Goal: Information Seeking & Learning: Learn about a topic

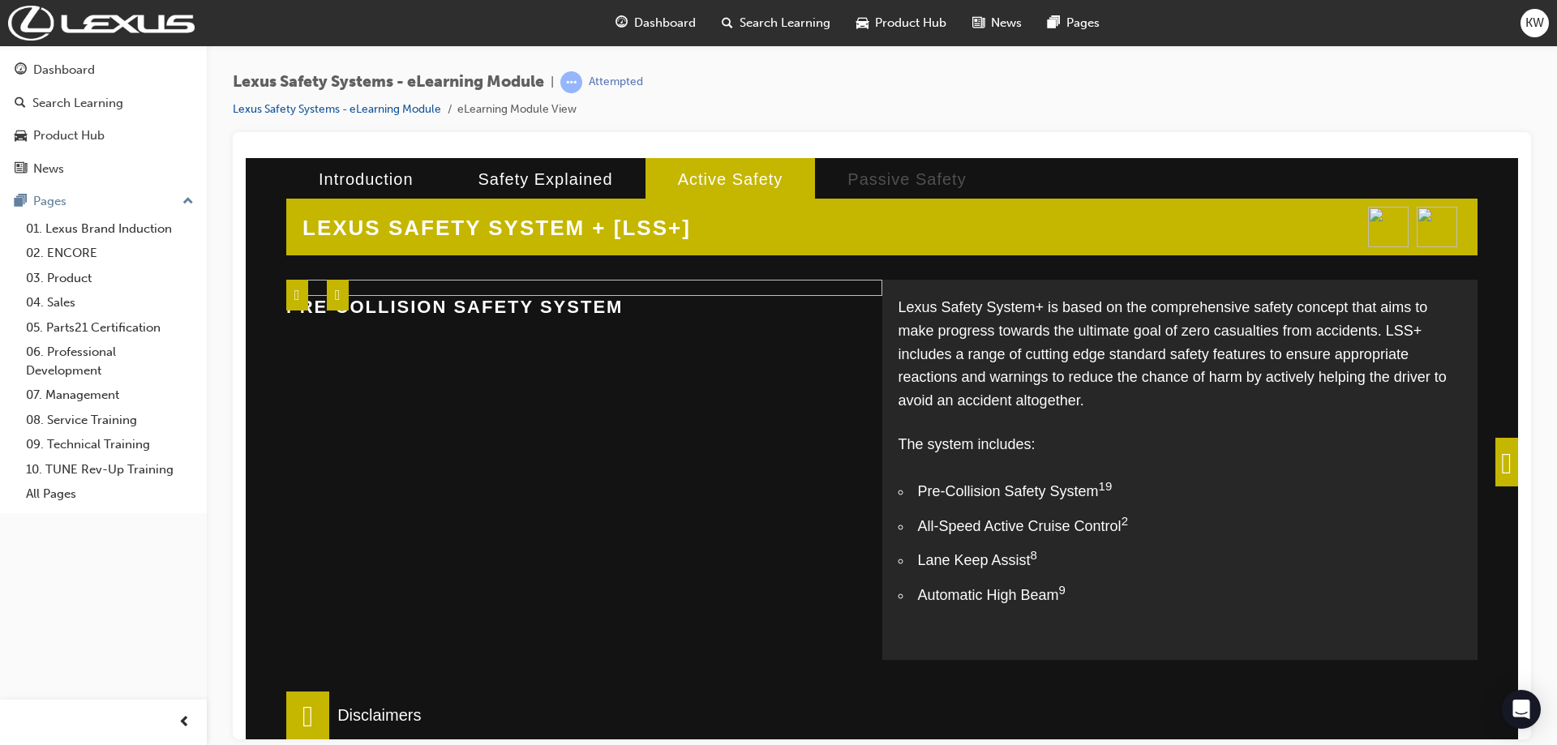
click at [1495, 457] on span at bounding box center [1506, 461] width 23 height 49
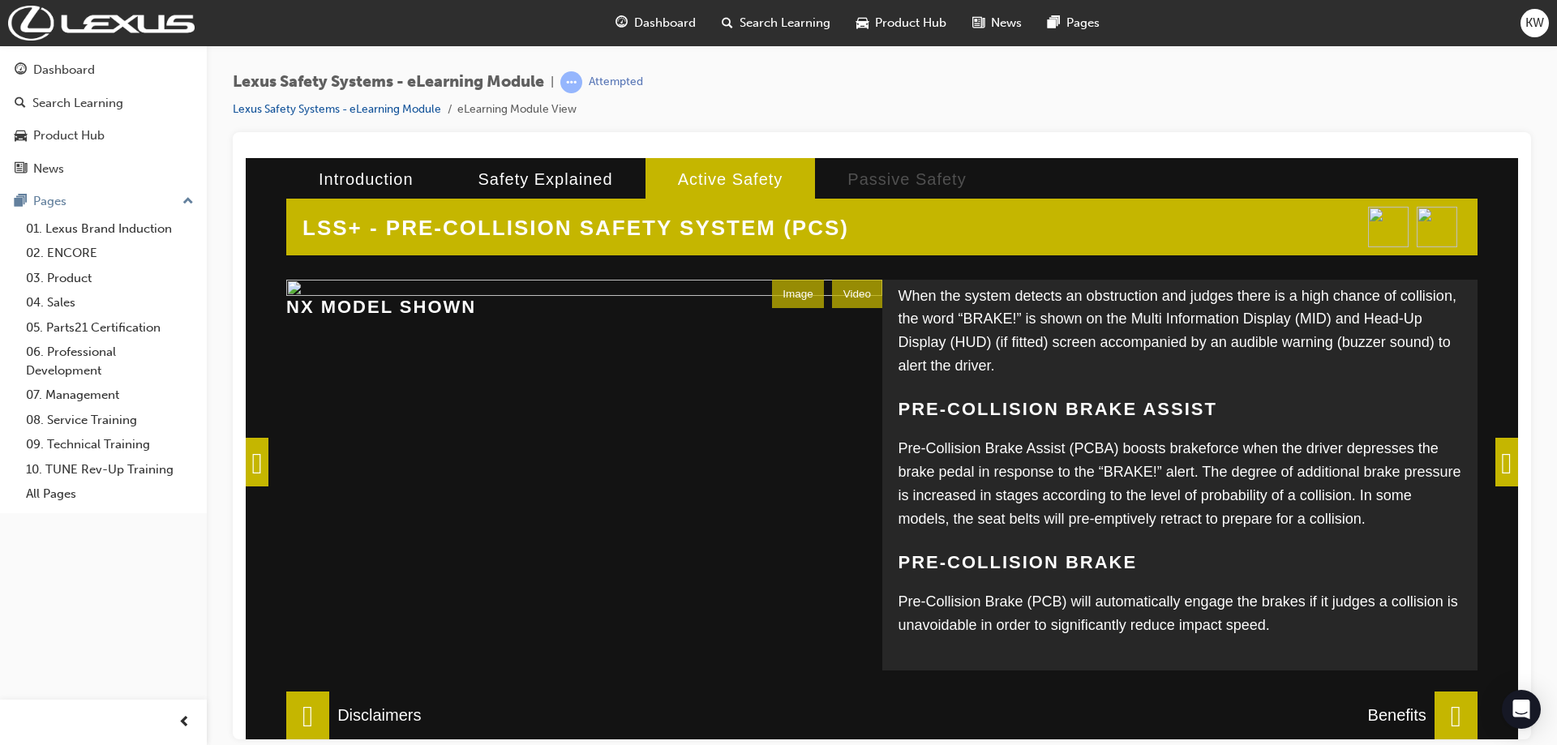
scroll to position [214, 0]
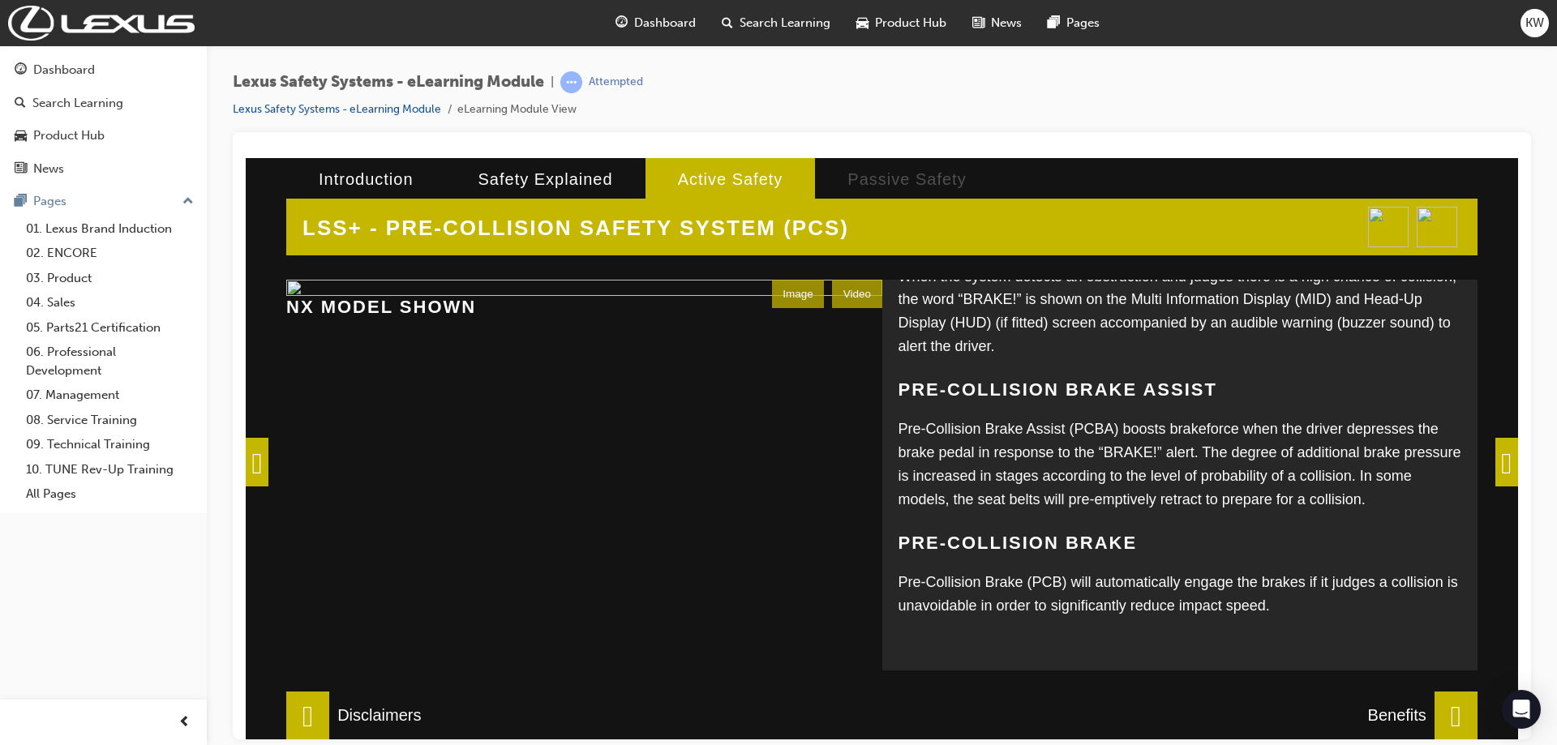
click at [1446, 717] on span at bounding box center [1455, 715] width 43 height 49
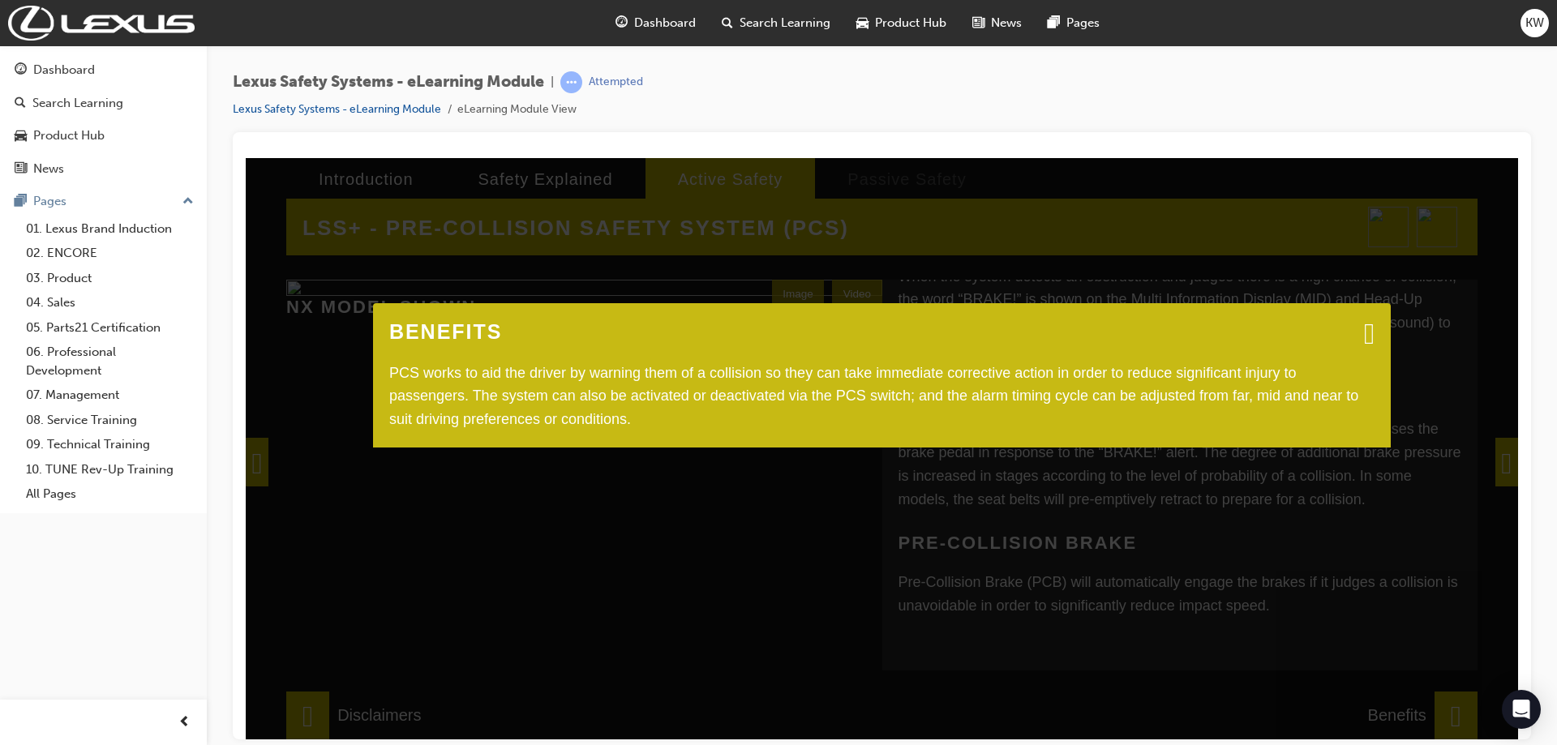
click at [1364, 334] on span at bounding box center [1369, 332] width 11 height 16
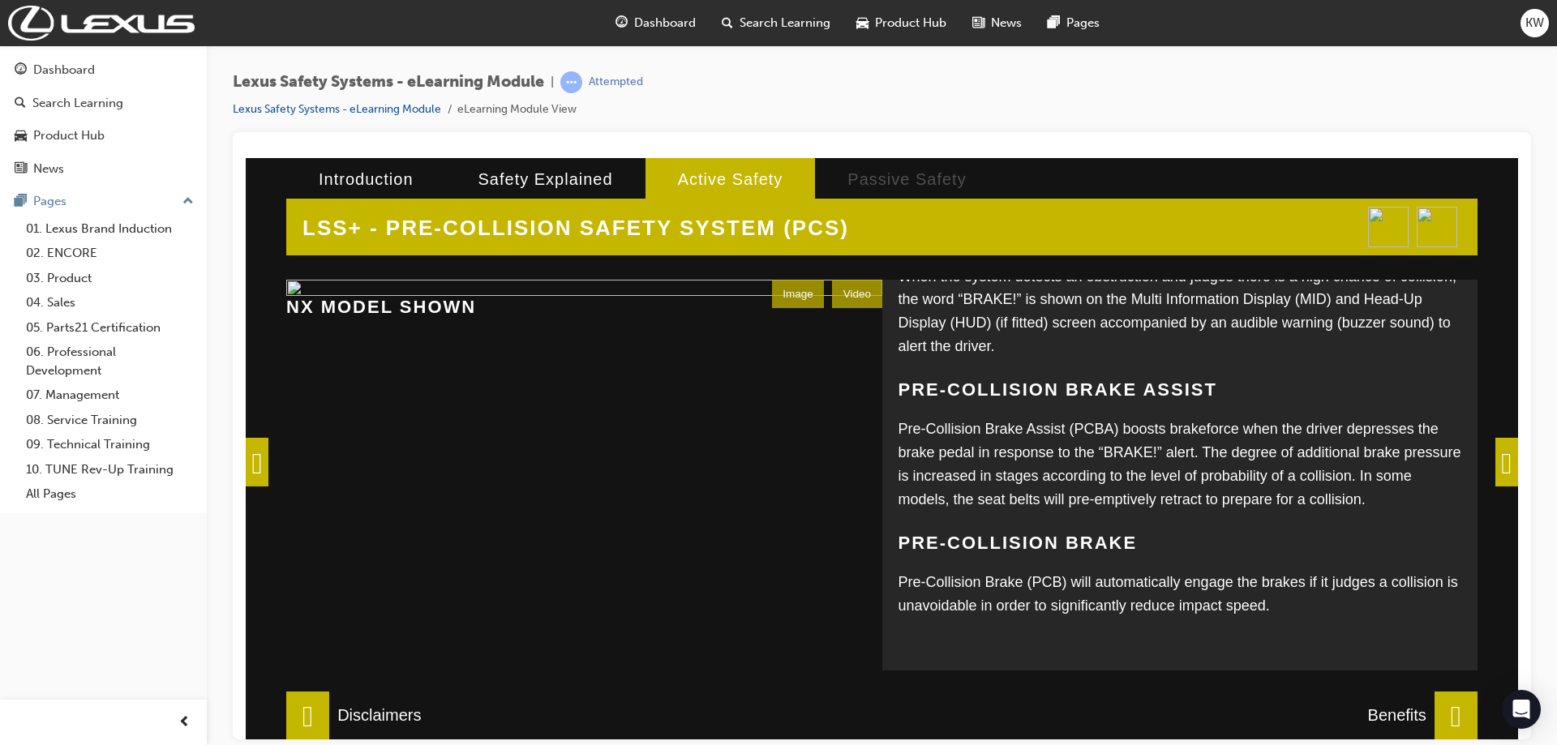
click at [1503, 465] on span at bounding box center [1506, 461] width 23 height 49
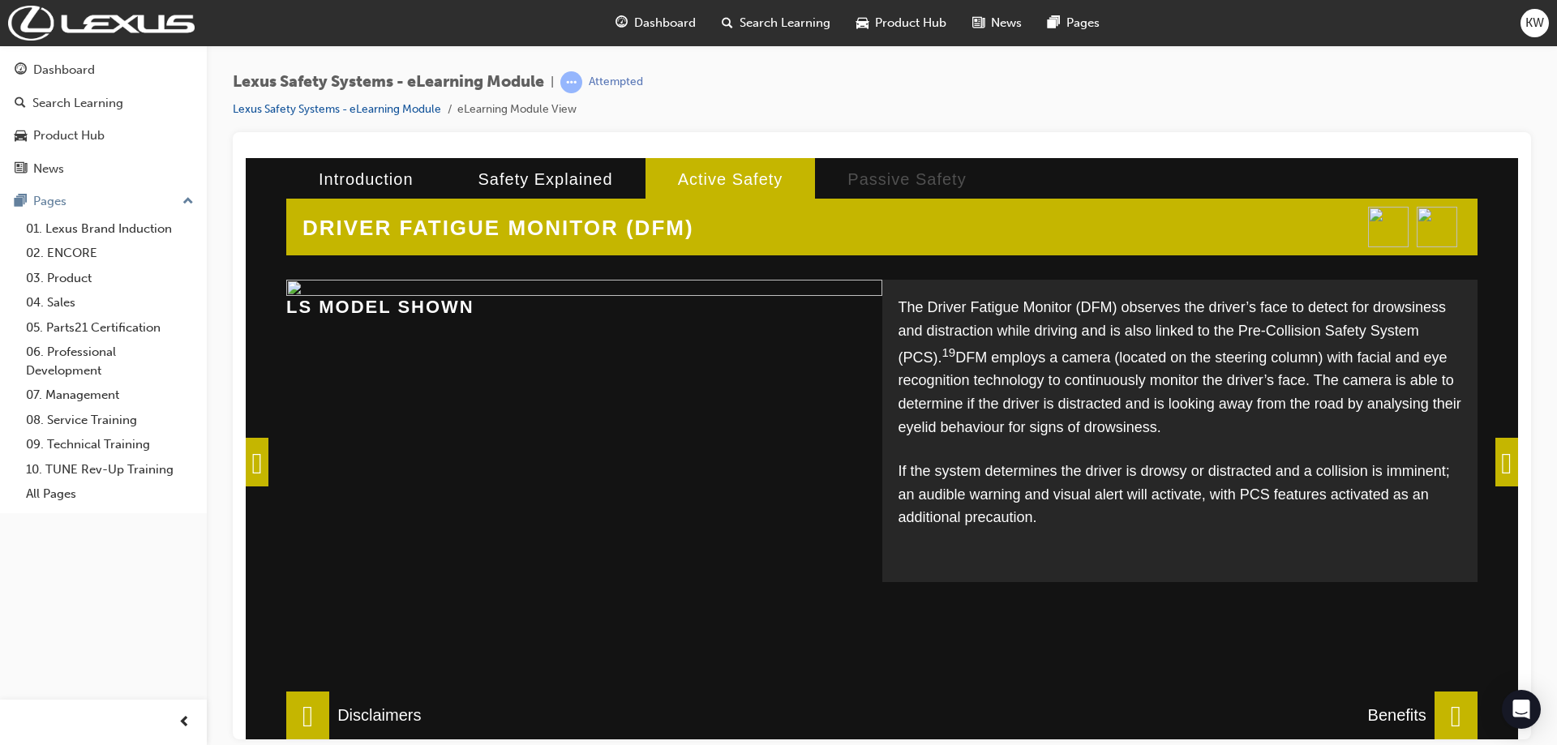
click at [1499, 462] on span at bounding box center [1506, 461] width 23 height 49
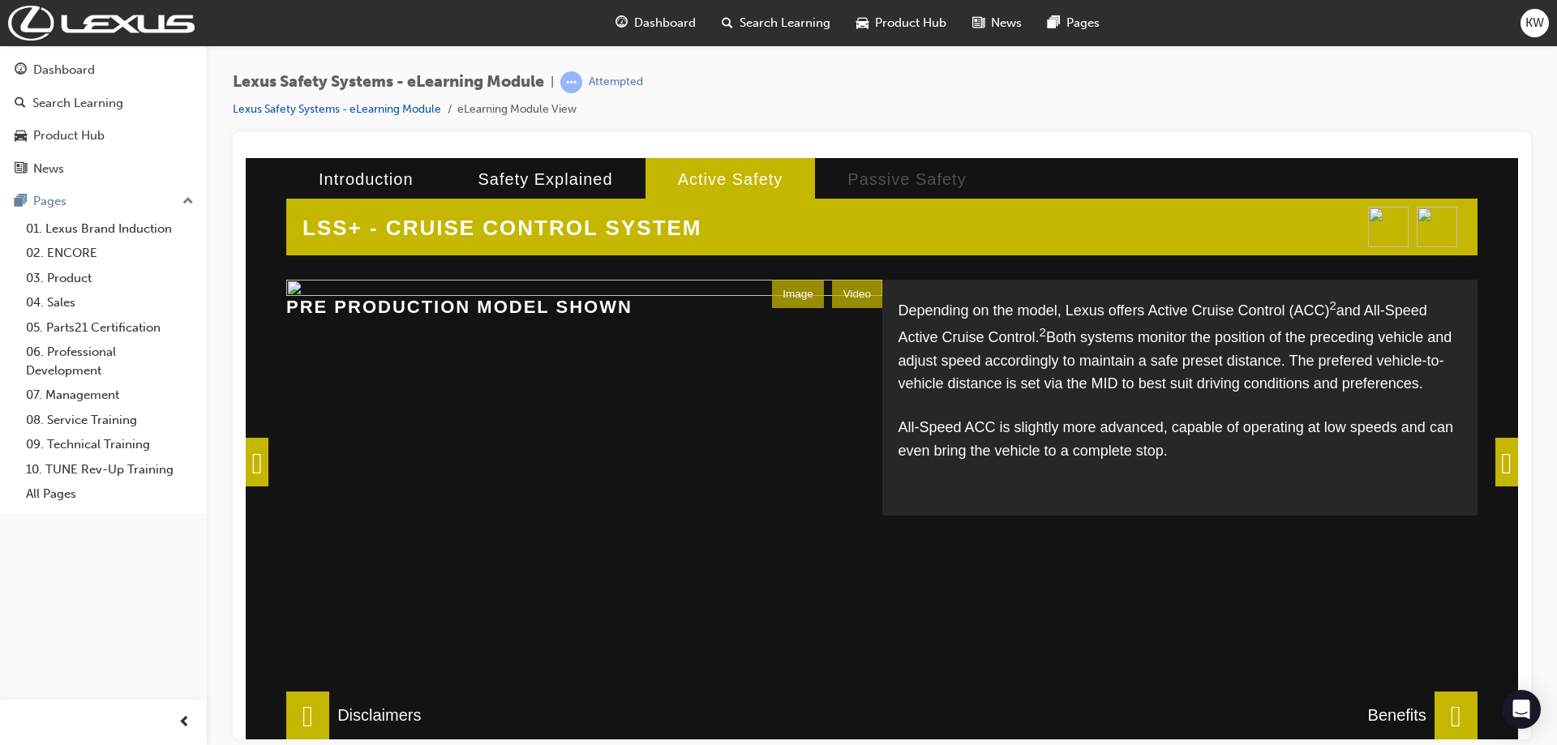
click at [778, 292] on div "Image" at bounding box center [798, 293] width 53 height 28
click at [846, 296] on div "Video" at bounding box center [856, 293] width 49 height 28
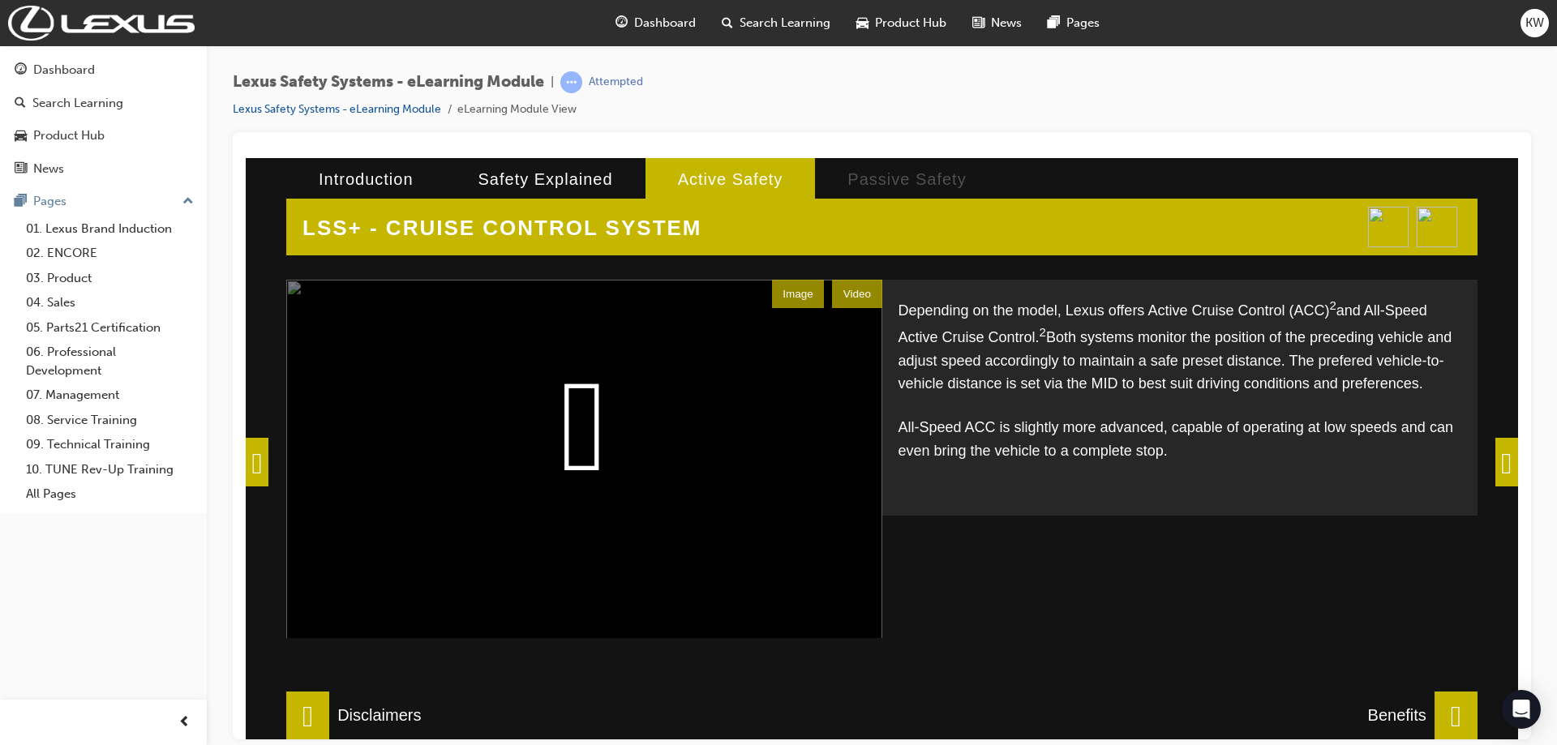
click at [572, 423] on video at bounding box center [584, 481] width 596 height 405
click at [752, 396] on video at bounding box center [584, 481] width 596 height 405
click at [572, 412] on video at bounding box center [584, 481] width 596 height 405
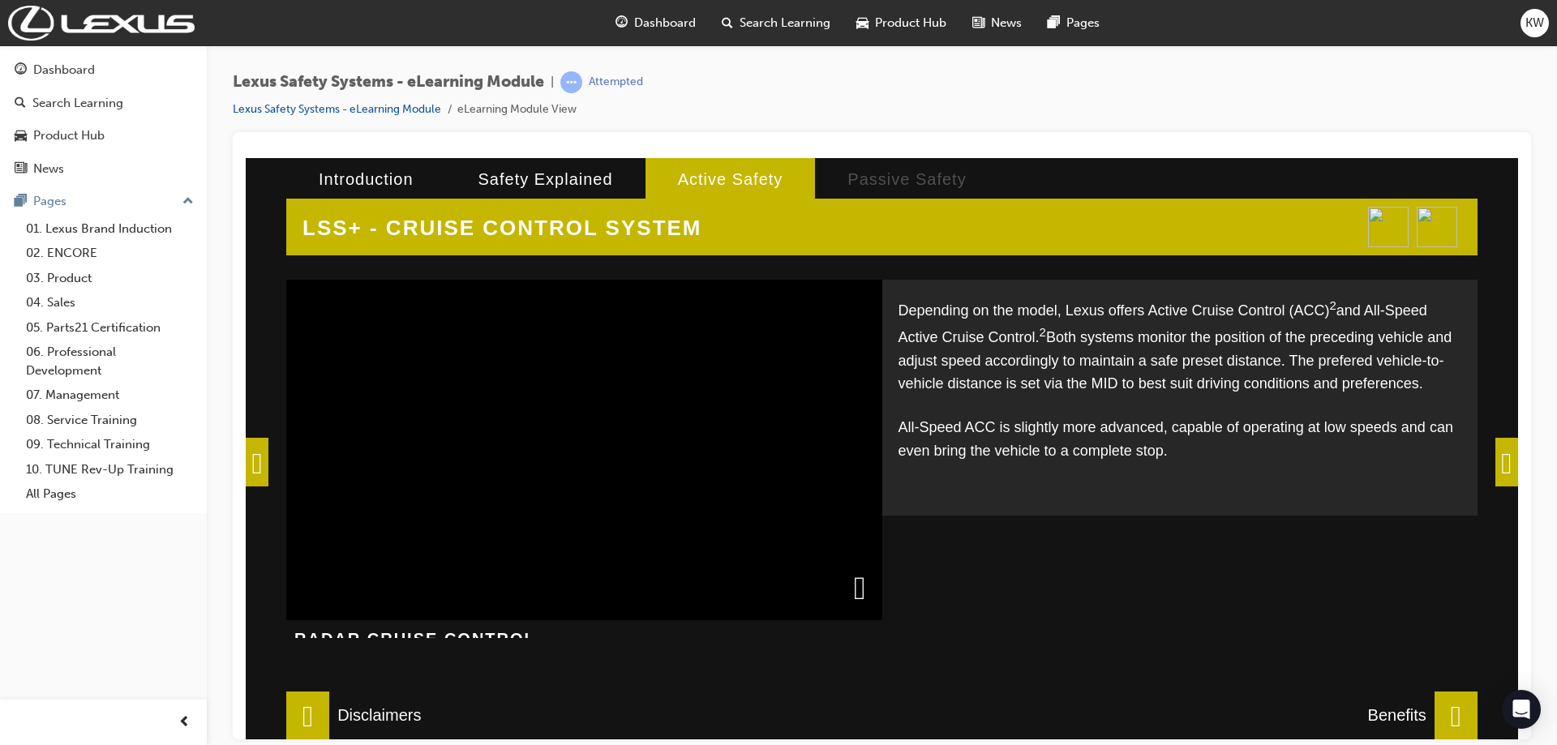
scroll to position [0, 0]
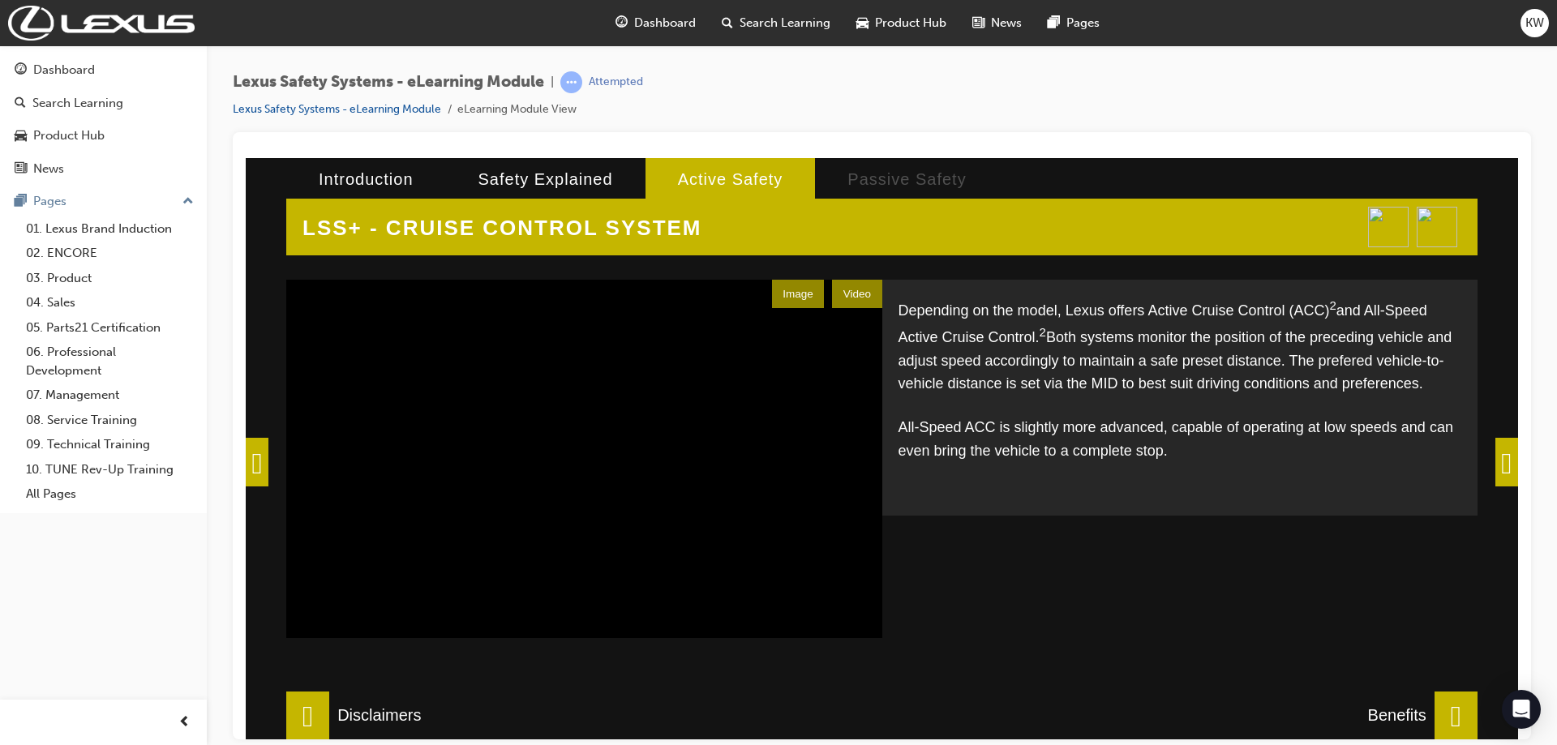
click at [722, 489] on video at bounding box center [584, 481] width 596 height 405
click at [1502, 458] on span at bounding box center [1506, 461] width 23 height 49
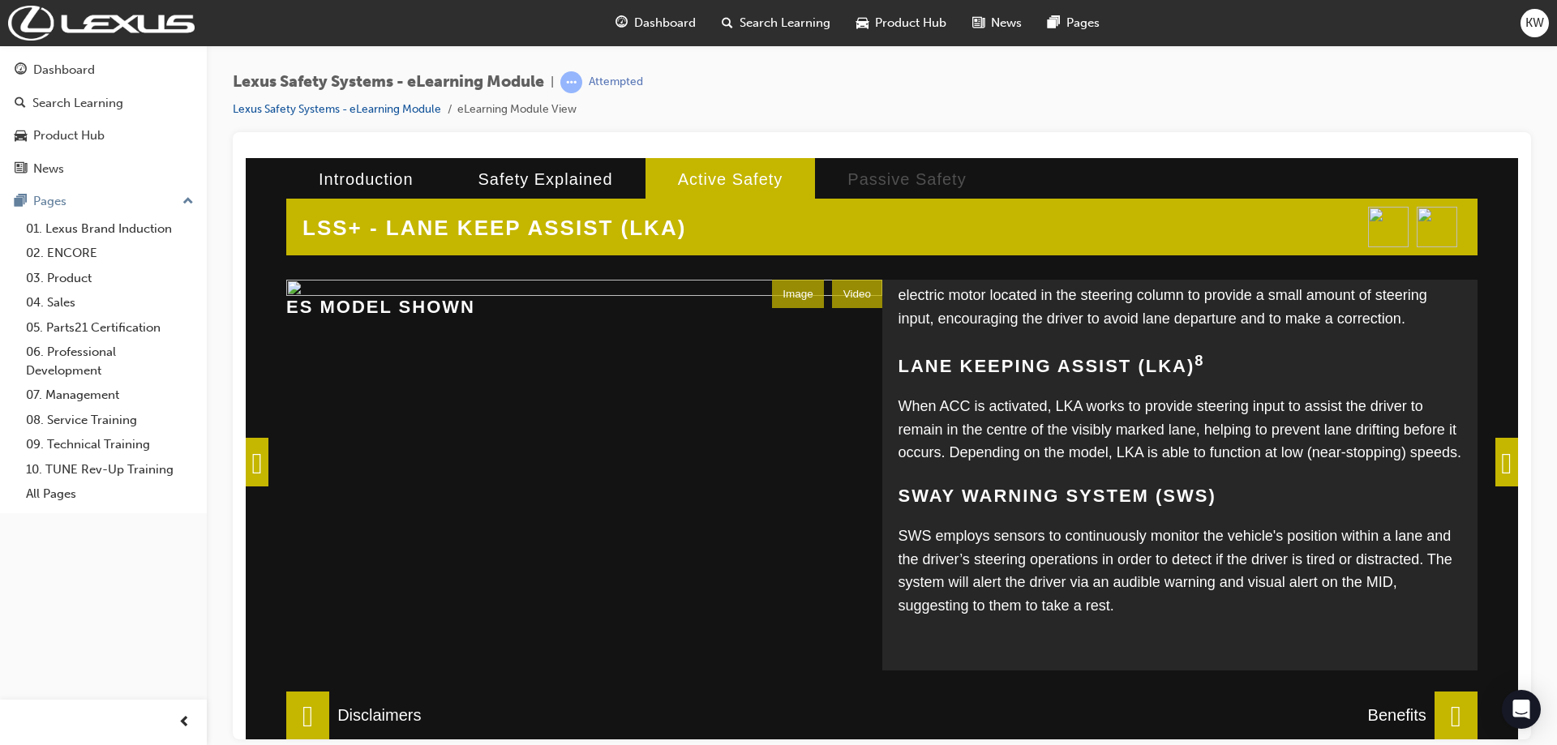
scroll to position [380, 0]
click at [1495, 467] on span at bounding box center [1506, 461] width 23 height 49
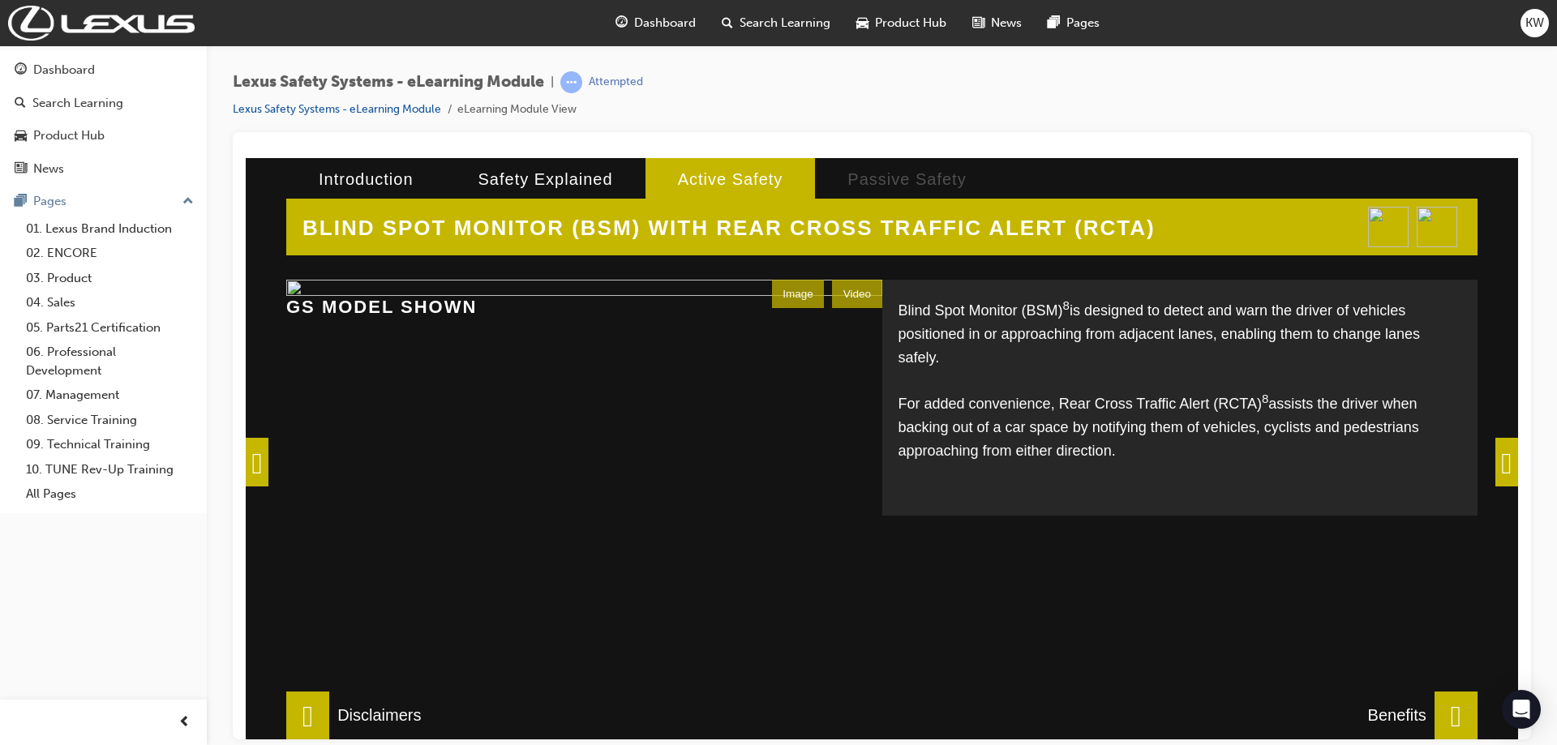
click at [1503, 465] on span at bounding box center [1506, 461] width 23 height 49
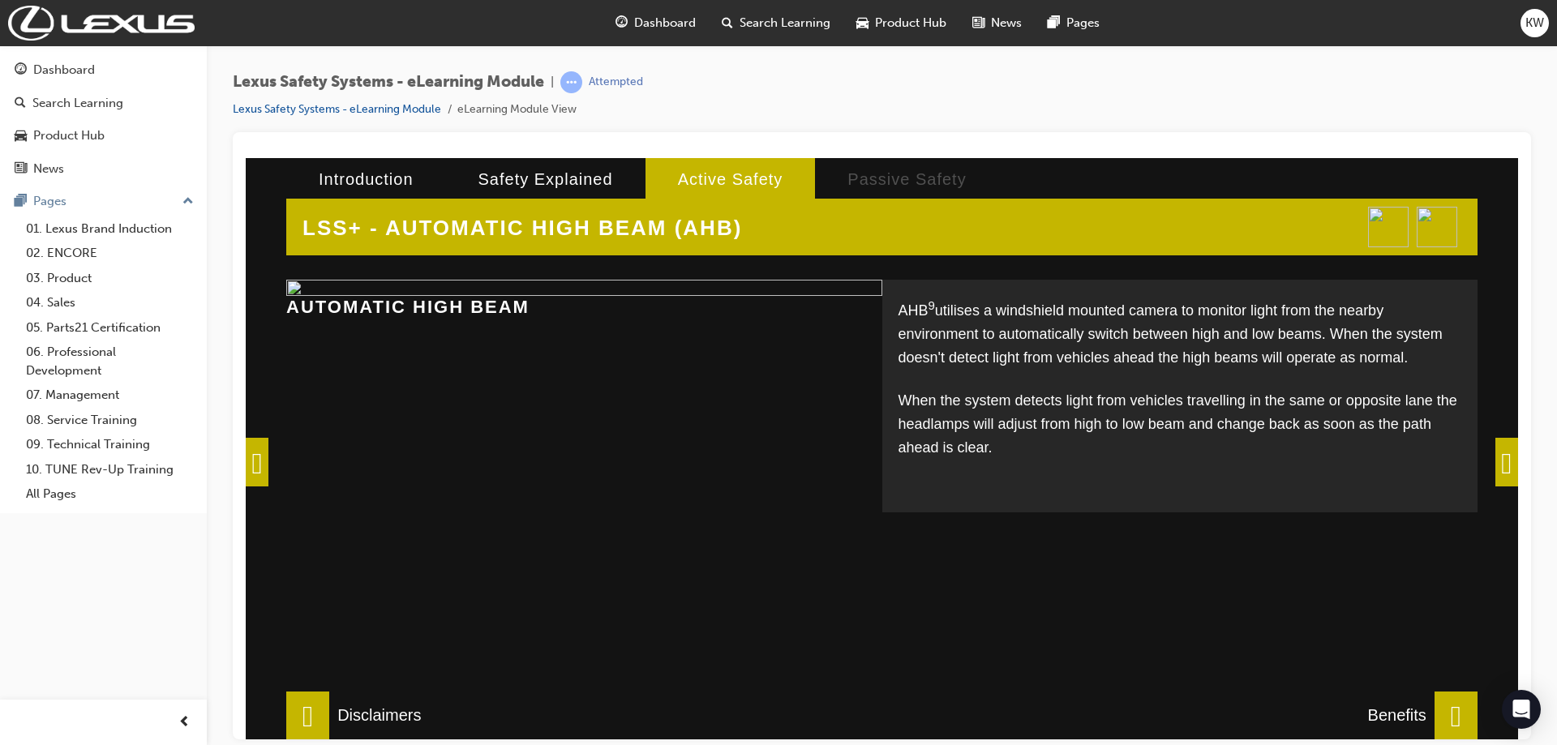
click at [1496, 468] on span at bounding box center [1506, 461] width 23 height 49
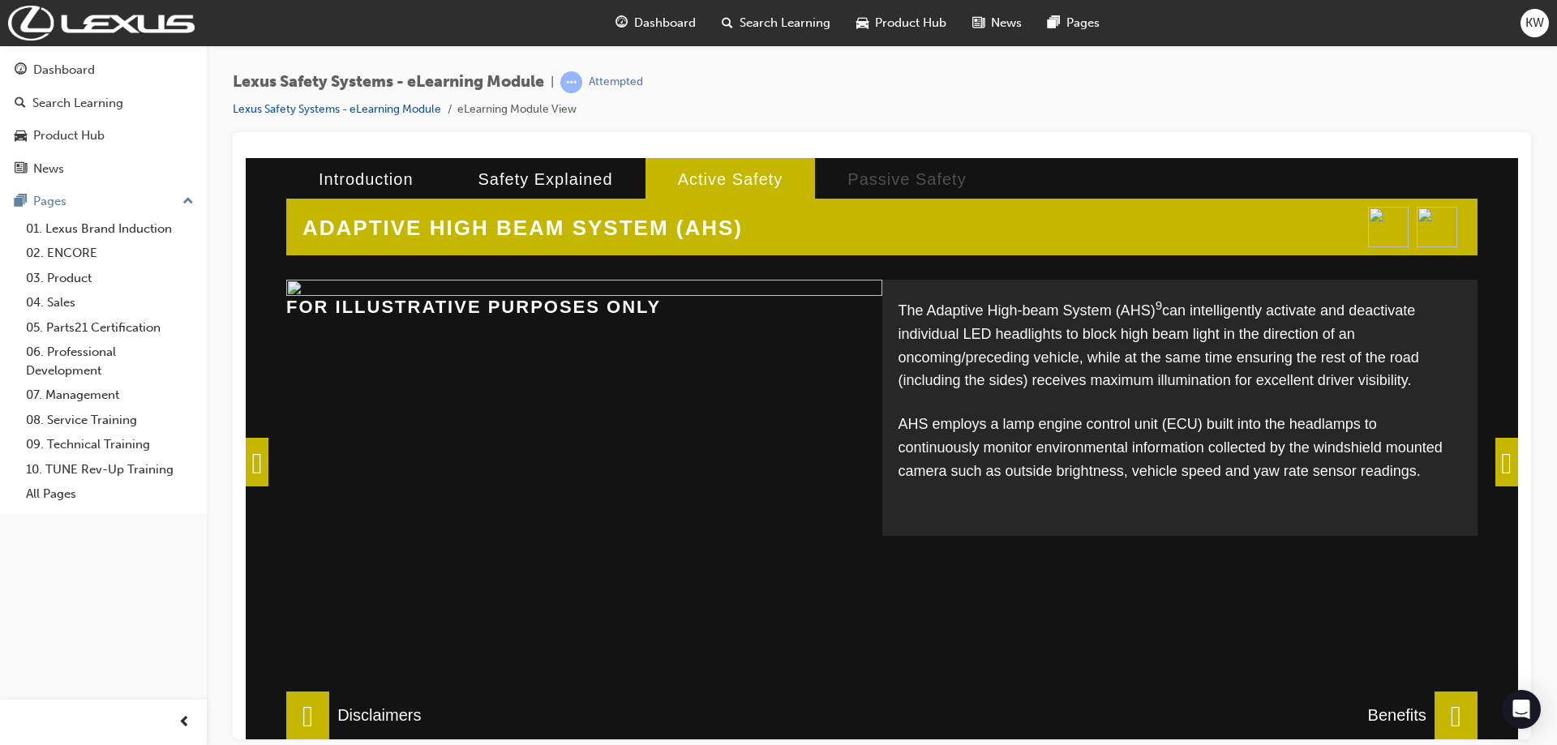
click at [1495, 463] on span at bounding box center [1506, 461] width 23 height 49
